Goal: Find specific page/section: Find specific page/section

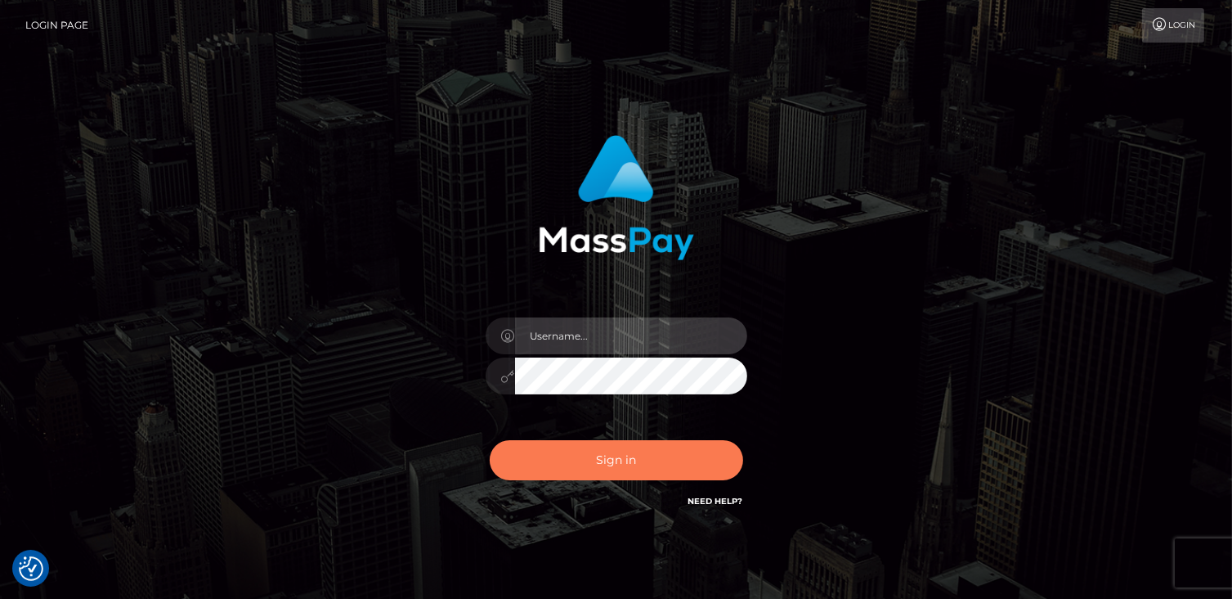
type input "catalinad"
click at [622, 458] on button "Sign in" at bounding box center [617, 460] width 254 height 40
type input "catalinad"
click at [613, 452] on button "Sign in" at bounding box center [617, 460] width 254 height 40
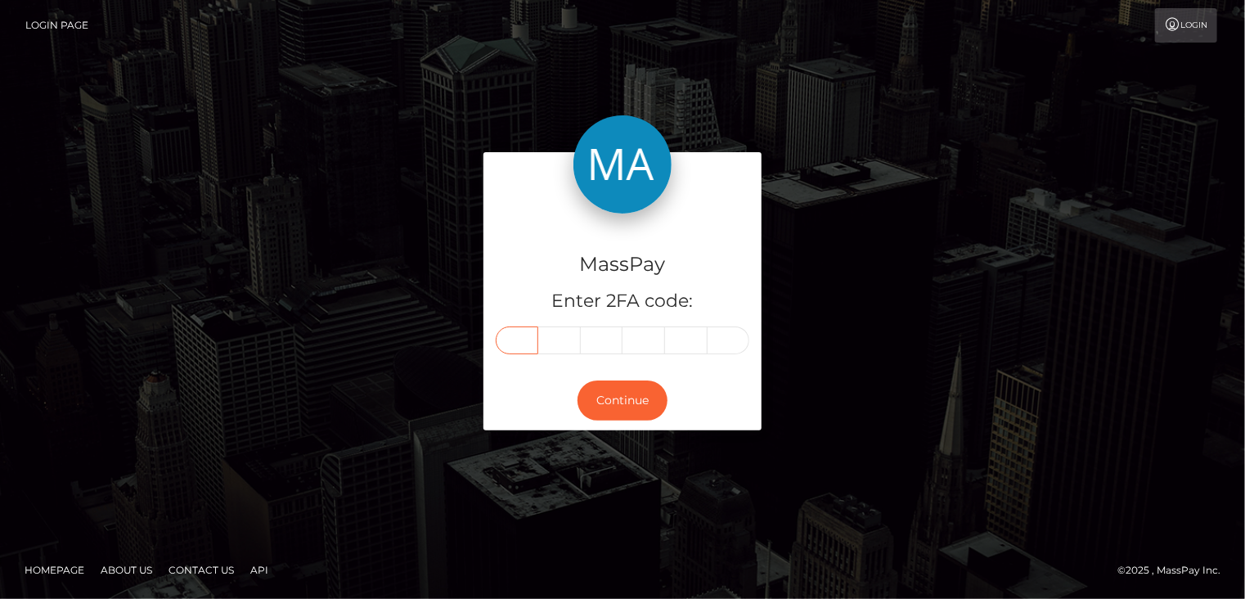
click at [524, 341] on input "text" at bounding box center [517, 340] width 43 height 28
type input "9"
type input "7"
type input "8"
type input "6"
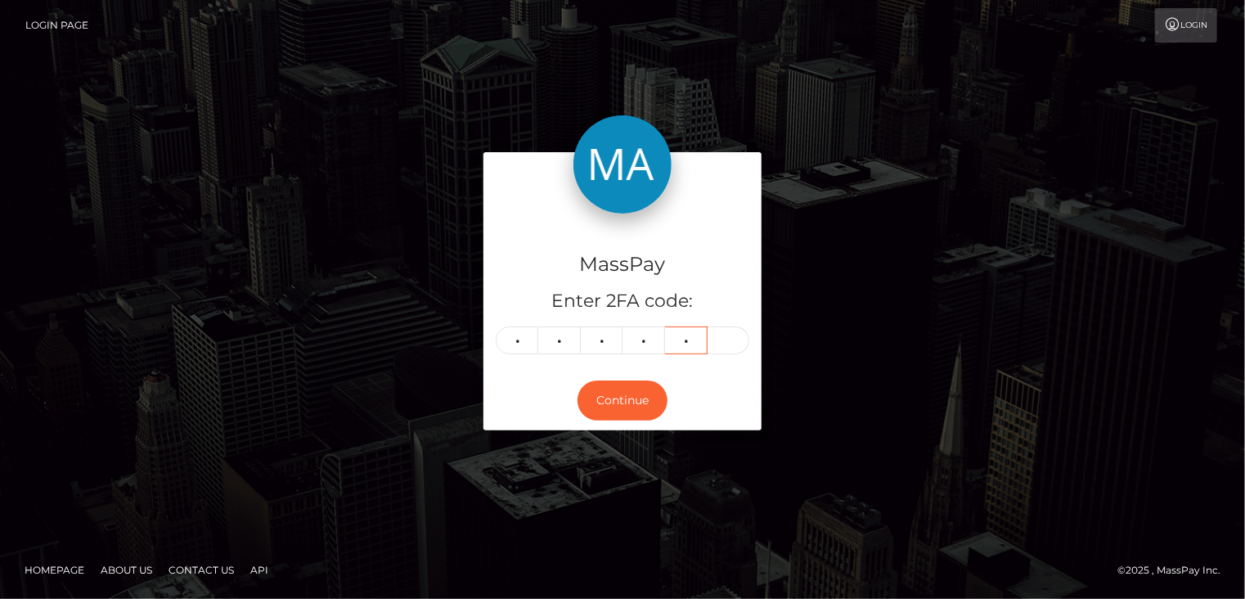
type input "7"
type input "1"
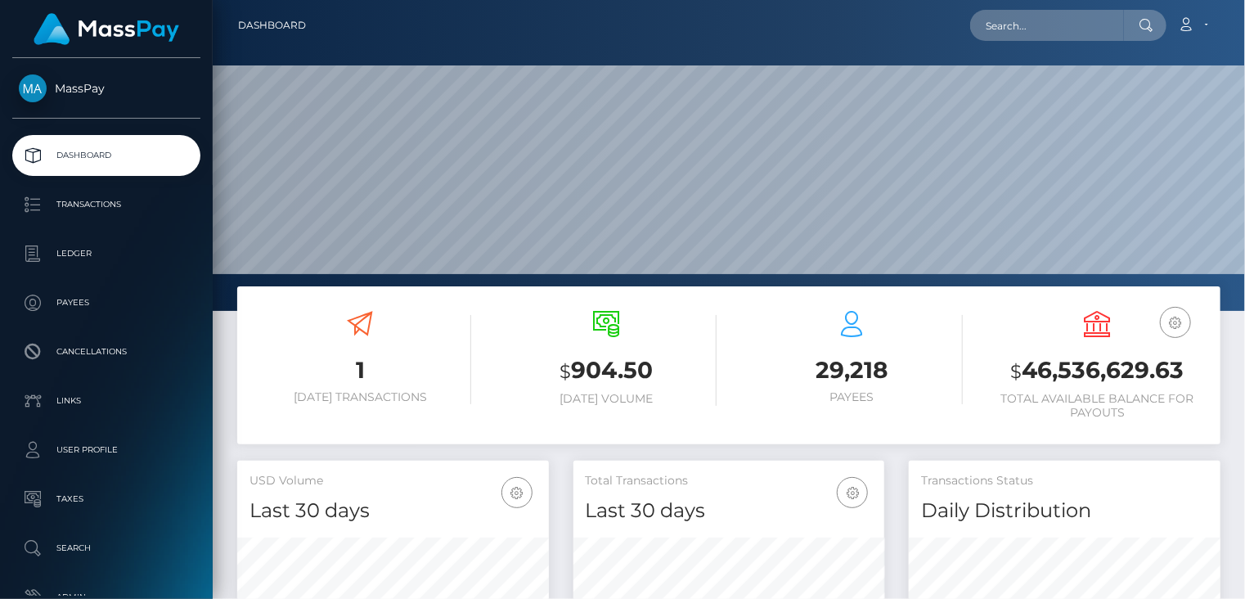
scroll to position [290, 311]
paste input "poact_Jfgr0PTAqmHd"
type input "poact_Jfgr0PTAqmHd"
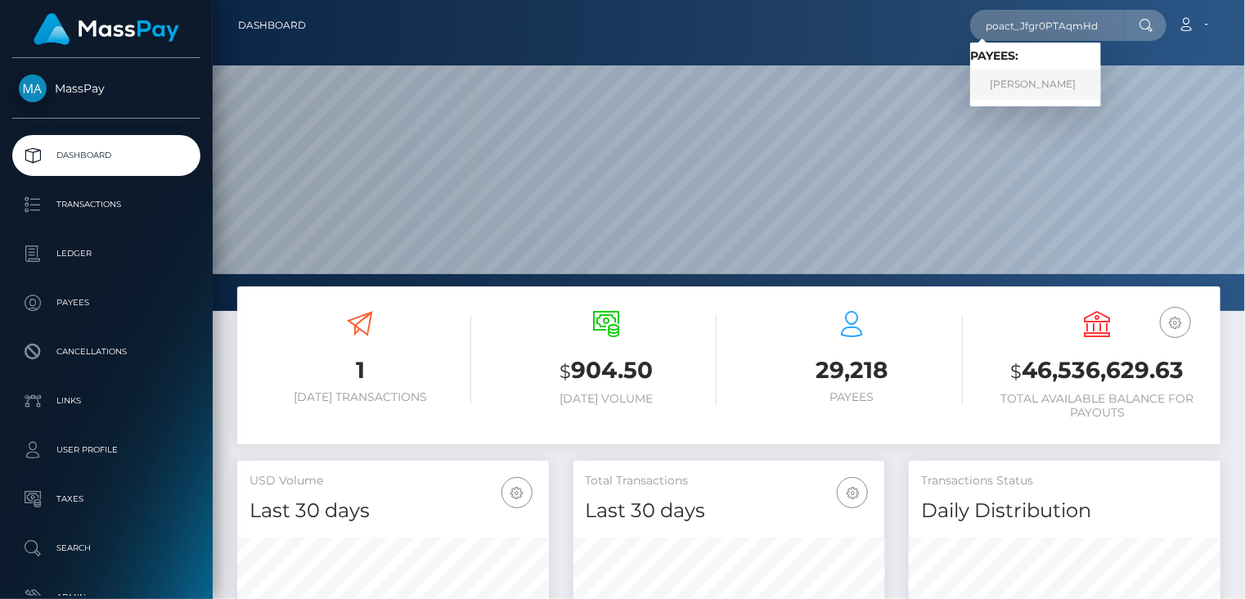
click at [1001, 88] on link "ahmed seif" at bounding box center [1035, 85] width 131 height 30
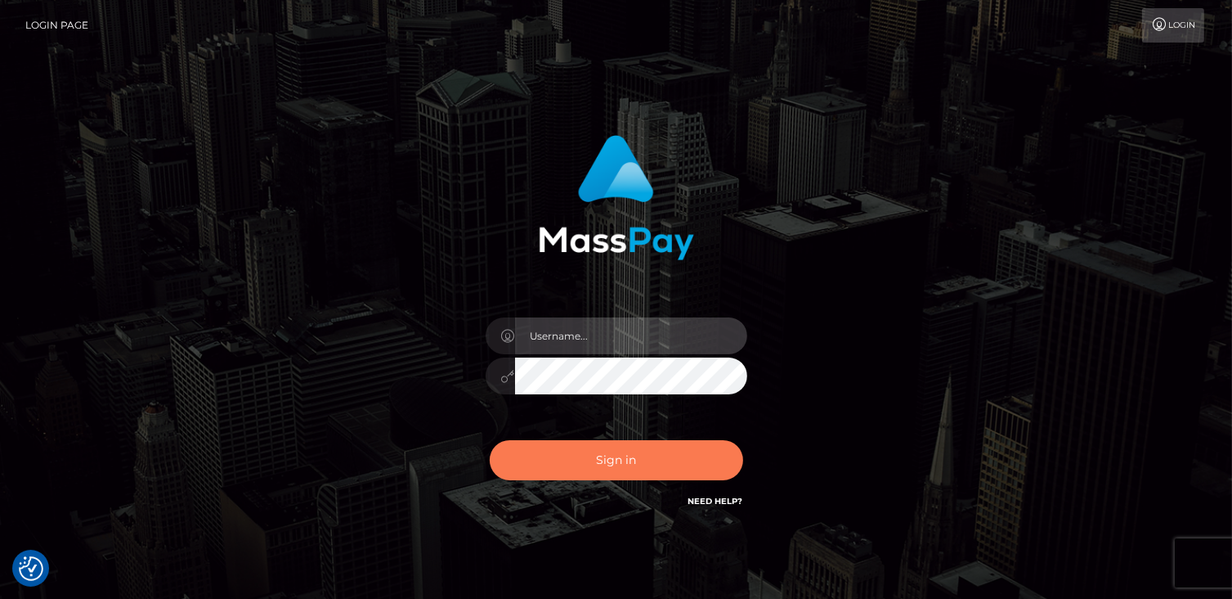
type input "catalinad"
click at [616, 465] on button "Sign in" at bounding box center [617, 460] width 254 height 40
type input "catalinad"
click at [617, 468] on button "Sign in" at bounding box center [617, 460] width 254 height 40
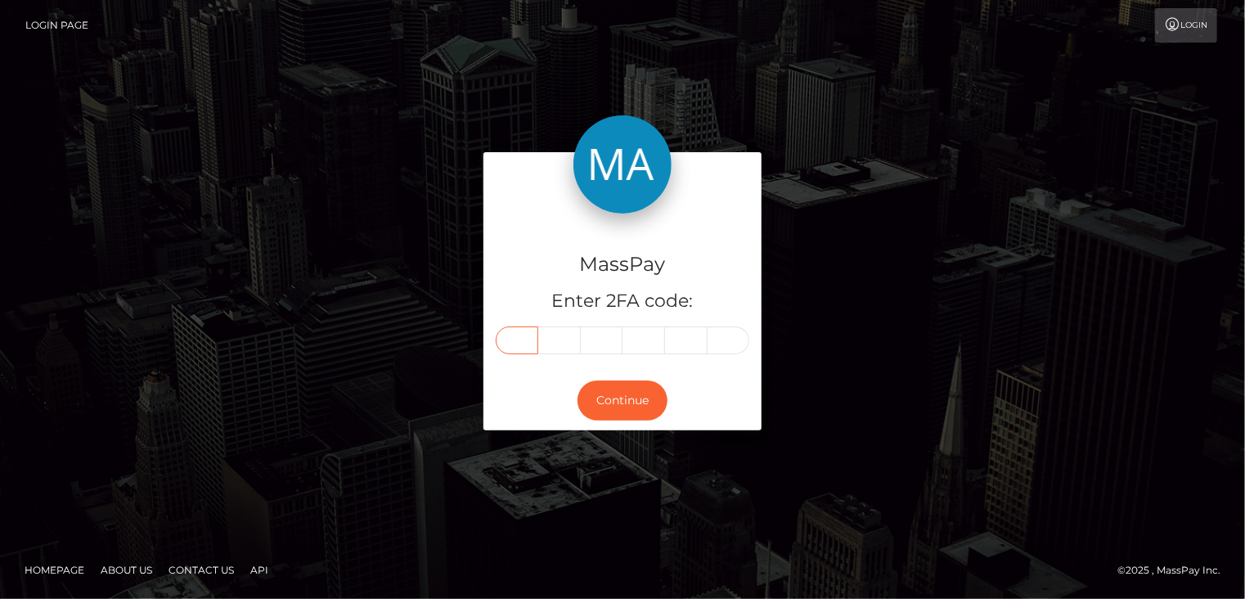
click at [525, 342] on input "text" at bounding box center [517, 340] width 43 height 28
type input "8"
type input "5"
type input "1"
type input "4"
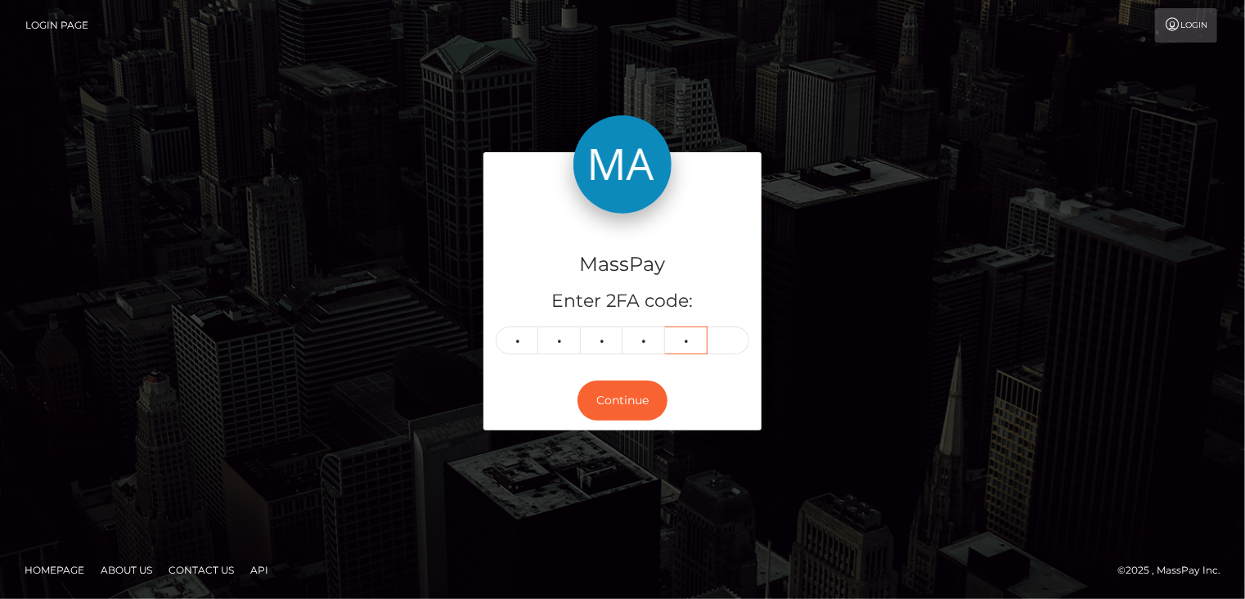
type input "7"
type input "6"
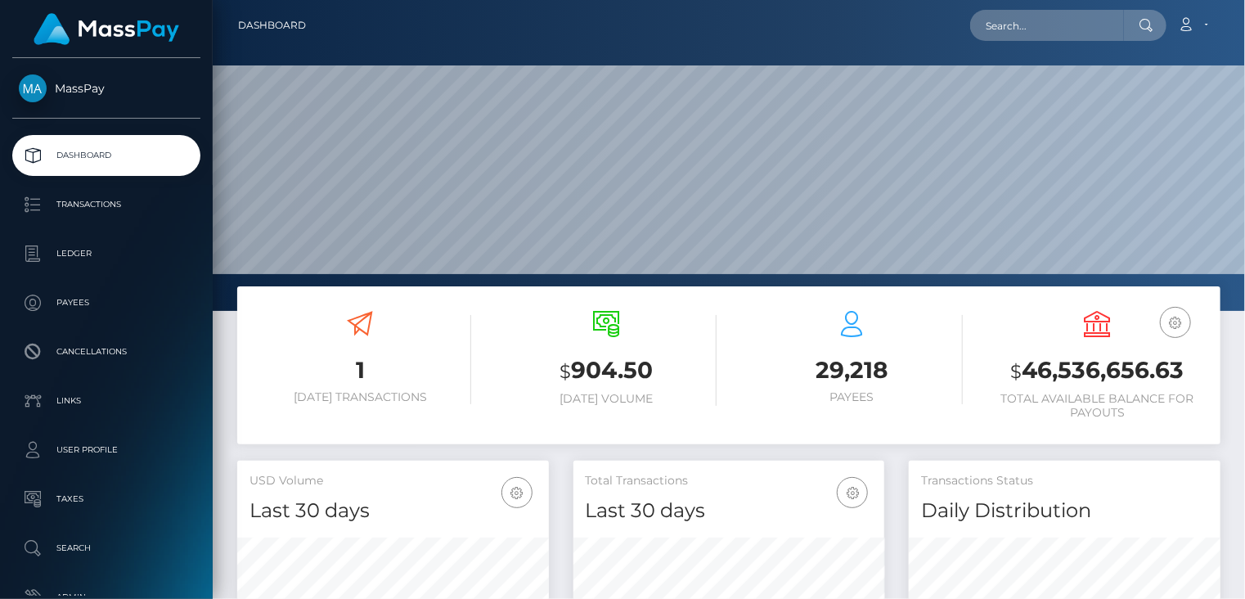
scroll to position [290, 311]
paste input "dest.pax@gmail.com"
type input "dest.pax@gmail.com"
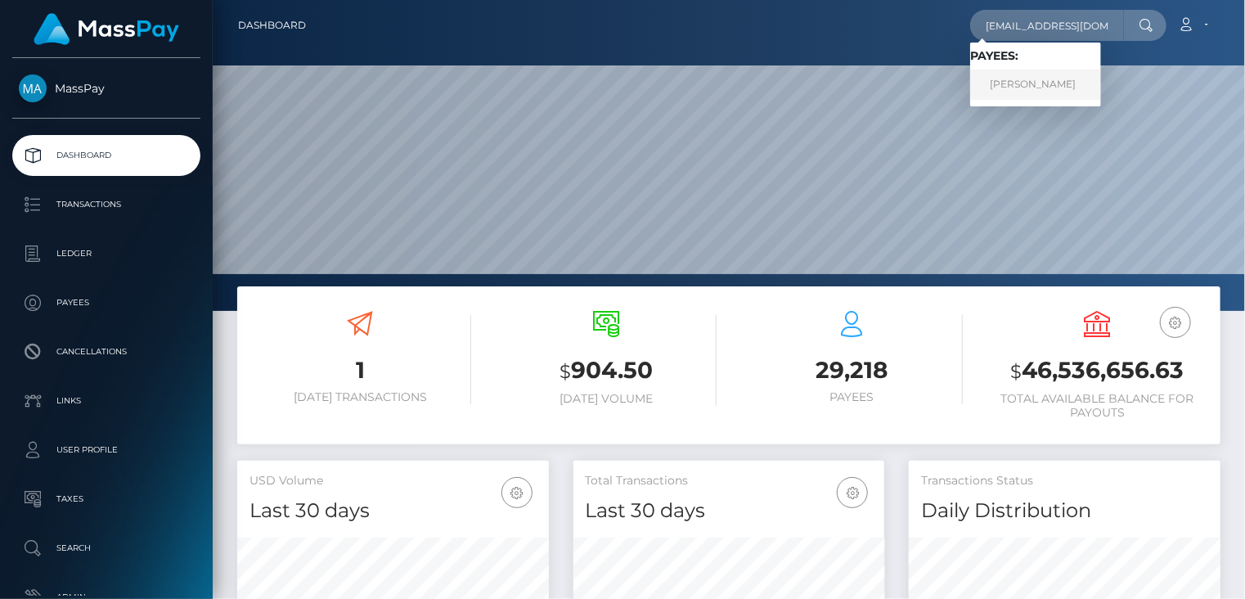
click at [1070, 86] on link "Alexandra Martyusheva" at bounding box center [1035, 85] width 131 height 30
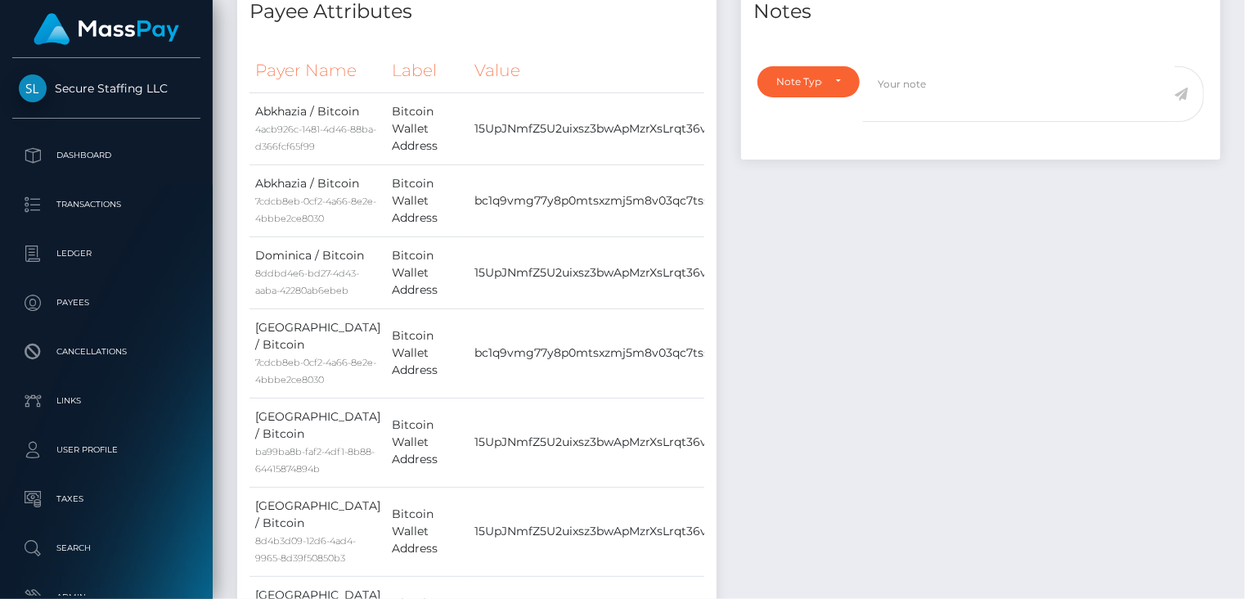
scroll to position [272, 0]
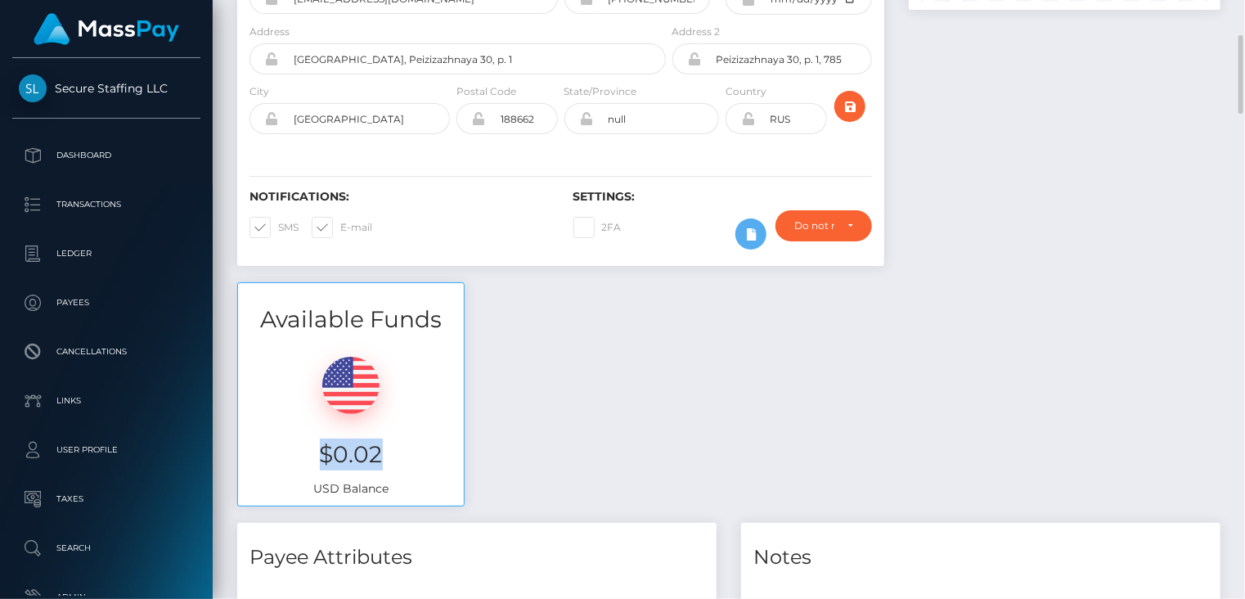
drag, startPoint x: 321, startPoint y: 429, endPoint x: 379, endPoint y: 433, distance: 59.0
click at [379, 438] on h3 "$0.02" at bounding box center [350, 454] width 201 height 32
copy h3 "$0.02"
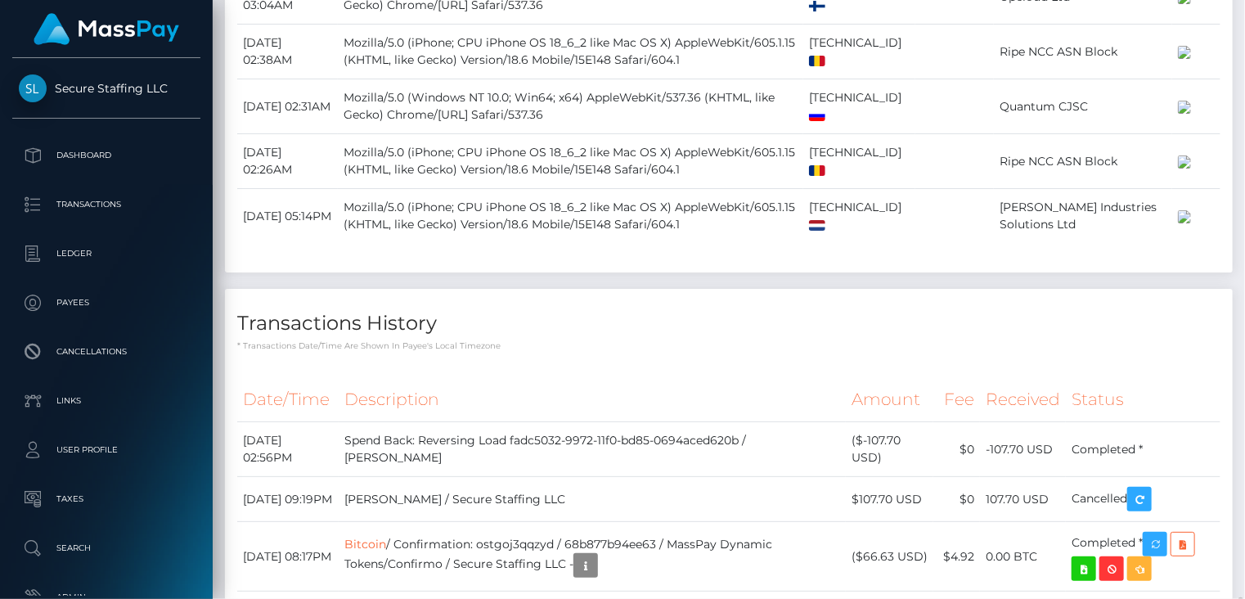
scroll to position [2728, 0]
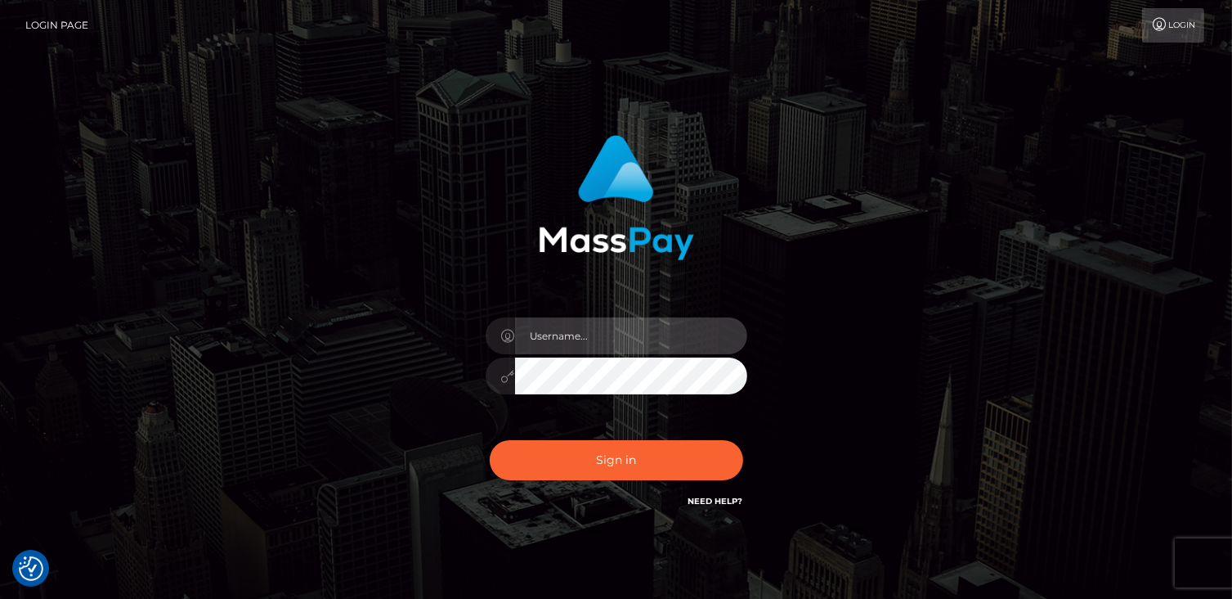
type input "catalinad"
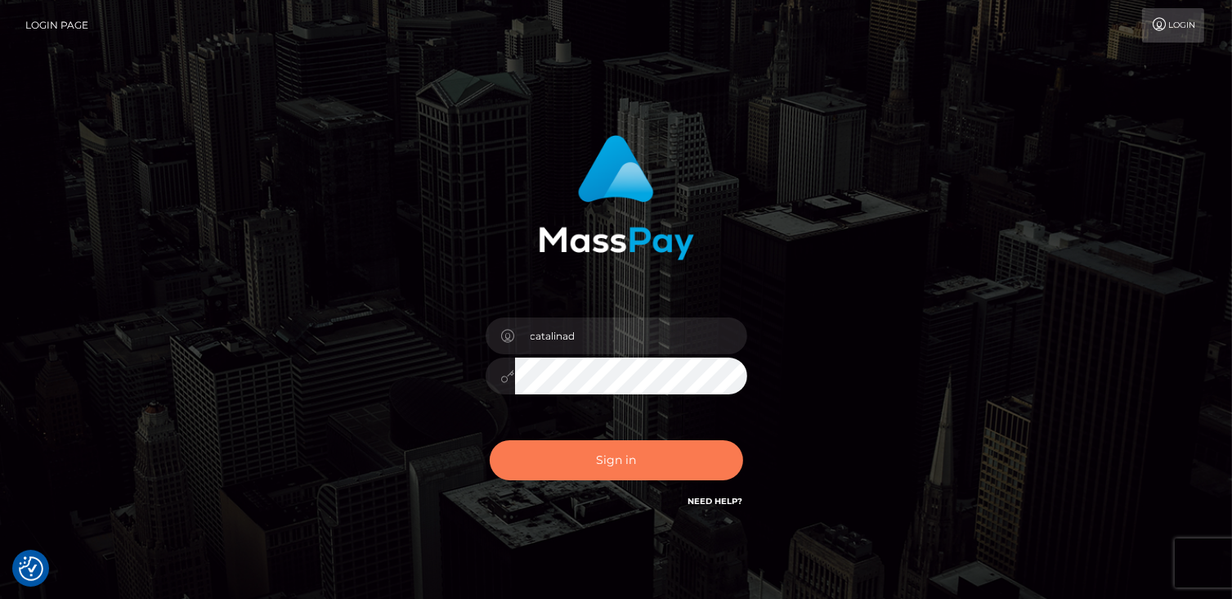
click at [587, 452] on button "Sign in" at bounding box center [617, 460] width 254 height 40
type input "catalinad"
click at [638, 464] on button "Sign in" at bounding box center [617, 460] width 254 height 40
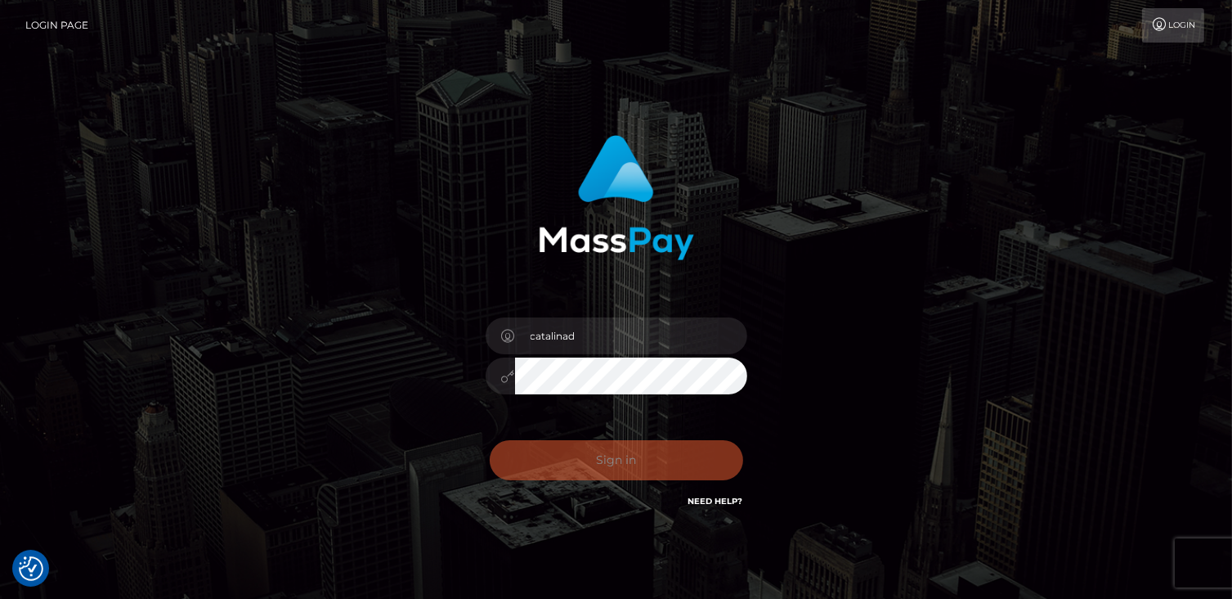
checkbox input "true"
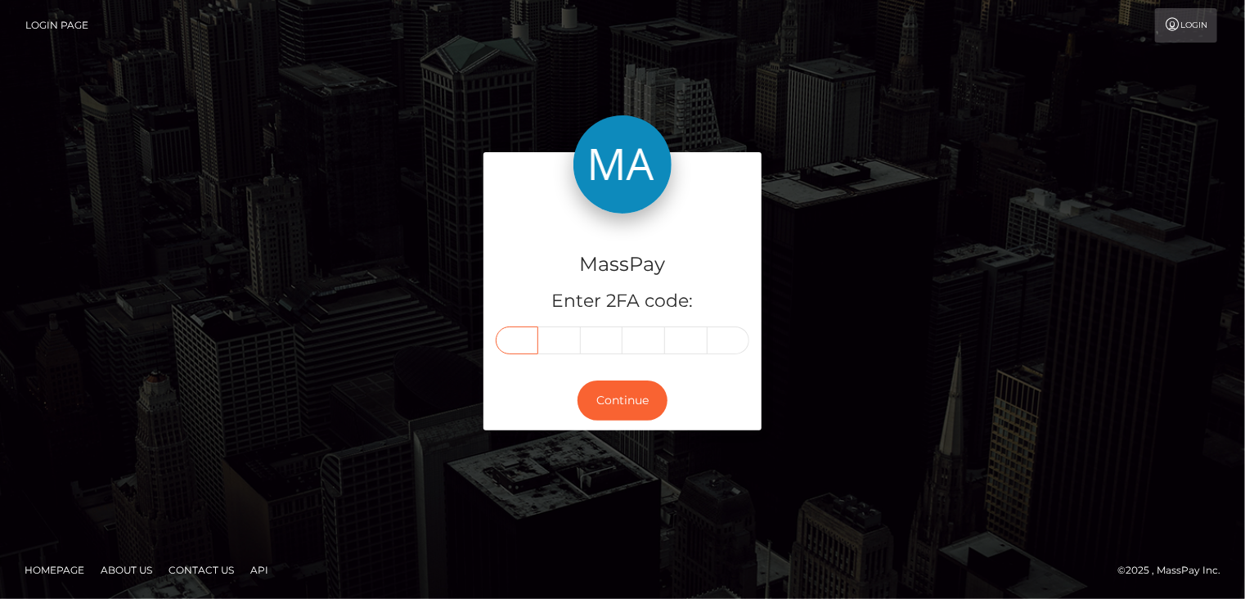
click at [516, 347] on input "text" at bounding box center [517, 340] width 43 height 28
type input "7"
type input "9"
type input "7"
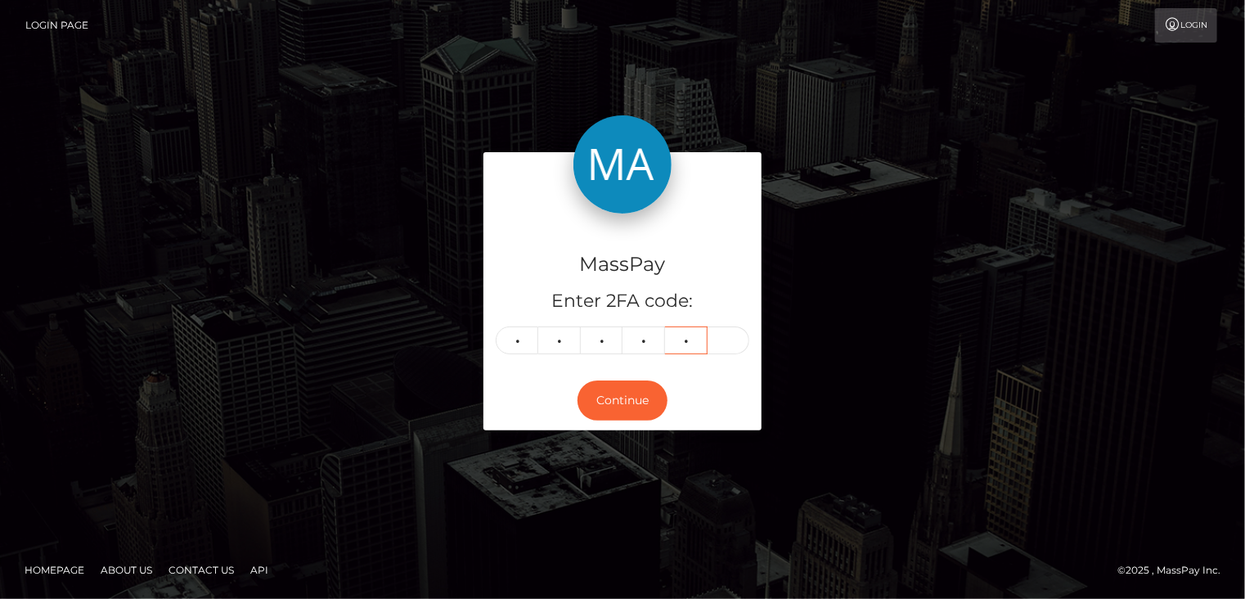
type input "3"
type input "7"
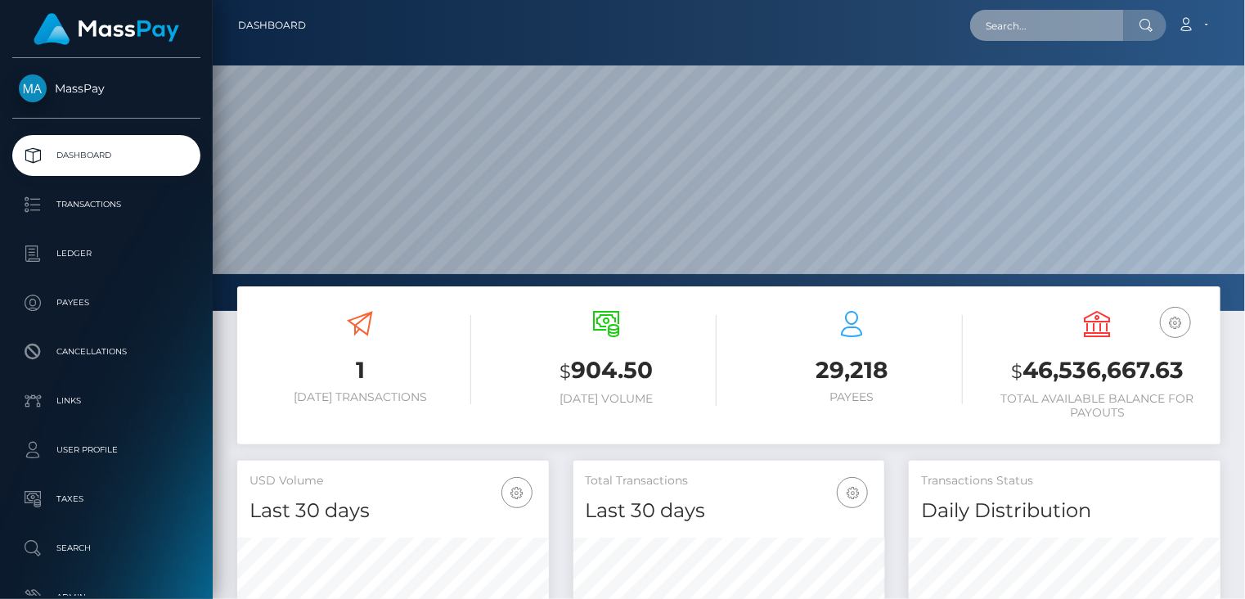
scroll to position [290, 311]
paste input "pact_yDfux3oPLUAql"
type input "pact_yDfux3oPLUAql"
